Goal: Task Accomplishment & Management: Manage account settings

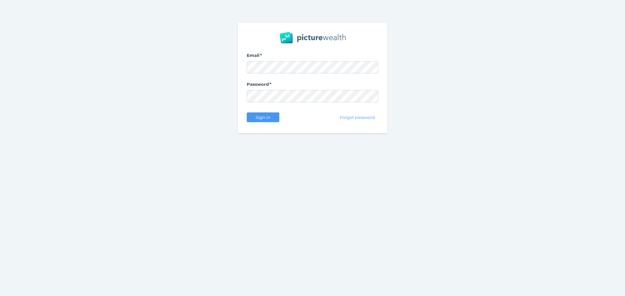
click at [262, 129] on div "Email Password Sign in Forgot password" at bounding box center [312, 78] width 150 height 111
click at [264, 118] on span "Sign in" at bounding box center [262, 117] width 20 height 5
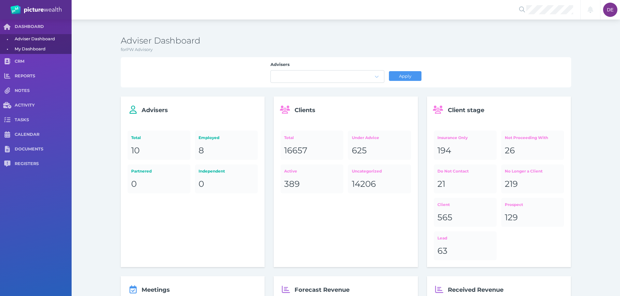
click at [31, 53] on span "My Dashboard" at bounding box center [42, 49] width 55 height 10
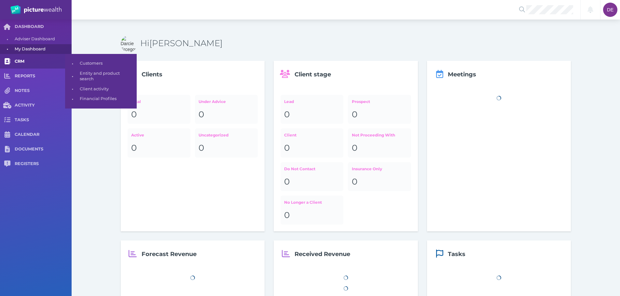
click at [30, 64] on span "CRM" at bounding box center [43, 62] width 57 height 6
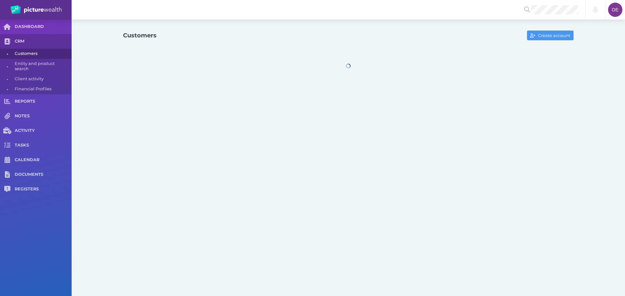
select select "25"
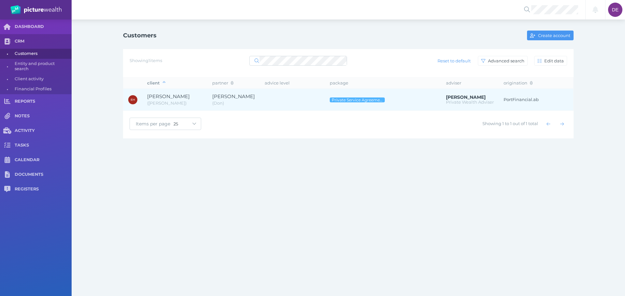
click at [182, 108] on td "[PERSON_NAME] ( [PERSON_NAME] )" at bounding box center [174, 100] width 65 height 22
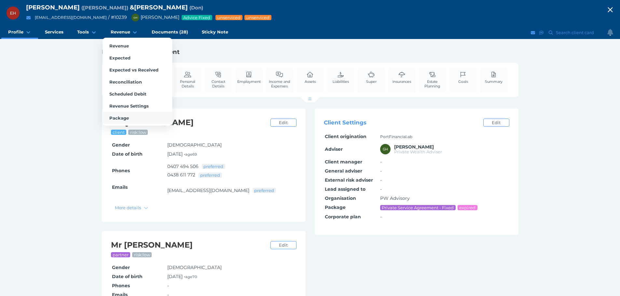
click at [124, 119] on span "Package" at bounding box center [119, 117] width 20 height 5
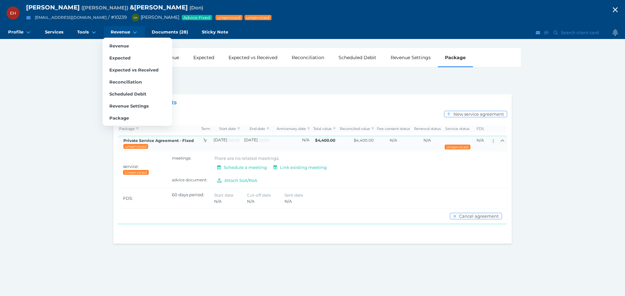
click at [112, 31] on span "Revenue" at bounding box center [121, 32] width 20 height 6
select select "25"
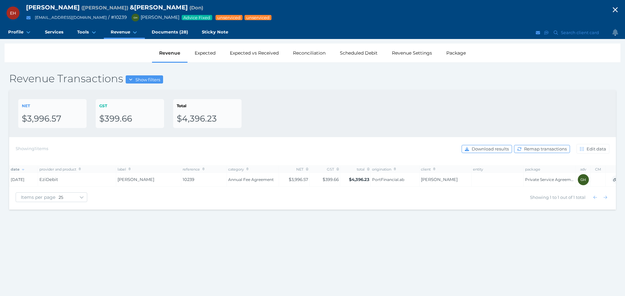
click at [343, 229] on div "EH [PERSON_NAME] ( [PERSON_NAME] ) & [PERSON_NAME] ( Don ) [EMAIL_ADDRESS][DOMA…" at bounding box center [312, 148] width 625 height 296
